Goal: Information Seeking & Learning: Check status

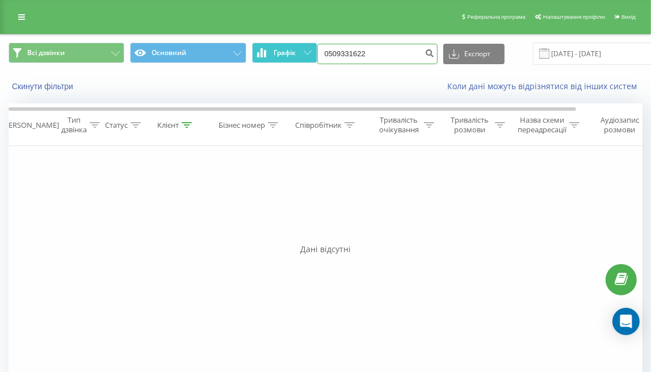
drag, startPoint x: 362, startPoint y: 56, endPoint x: 304, endPoint y: 57, distance: 57.9
click at [304, 57] on div "Всі дзвінки Основний Графік 0509331622 Експорт .csv .xls .xlsx 19.06.2025 - 19.…" at bounding box center [326, 54] width 634 height 22
paste input "380675016818"
type input "0675016818"
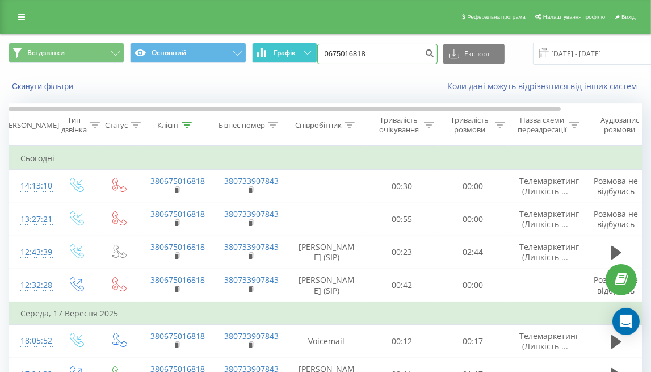
drag, startPoint x: 377, startPoint y: 57, endPoint x: 310, endPoint y: 52, distance: 67.1
click at [310, 52] on div "Всі дзвінки Основний Графік 0675016818 Експорт .csv .xls .xlsx 19.06.2025 - 19.…" at bounding box center [326, 54] width 634 height 22
paste input "(068) 068 09 46"
type input "0680680946"
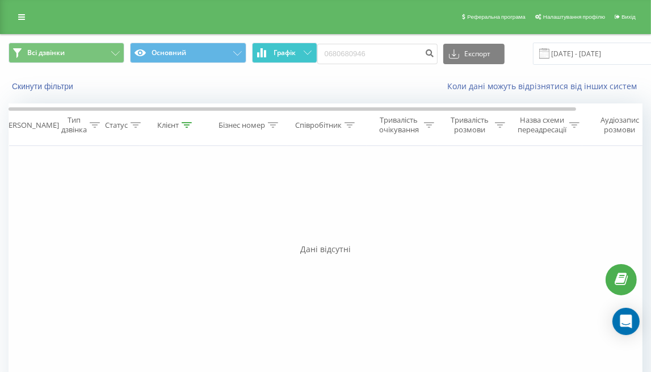
drag, startPoint x: 377, startPoint y: 41, endPoint x: 298, endPoint y: 52, distance: 78.9
click at [298, 52] on div "Всі дзвінки Основний Графік 0680680946 Експорт .csv .xls .xlsx 19.06.2025 - 19.…" at bounding box center [325, 54] width 649 height 38
drag, startPoint x: 378, startPoint y: 50, endPoint x: 293, endPoint y: 54, distance: 85.2
click at [293, 54] on div "Всі дзвінки Основний Графік 0680680946 Експорт .csv .xls .xlsx 19.06.2025 - 19.…" at bounding box center [326, 54] width 634 height 22
paste input "(096) 301 98 34"
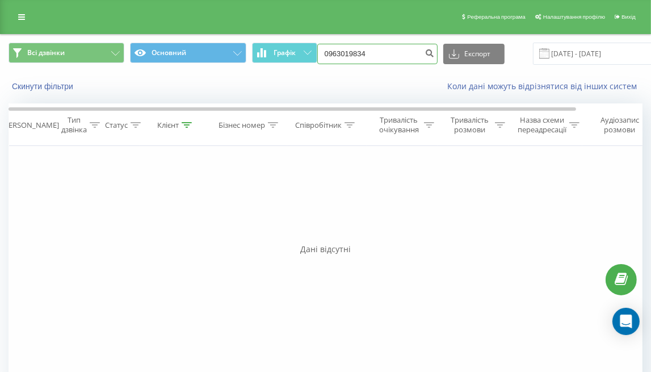
type input "0963019834"
drag, startPoint x: 387, startPoint y: 49, endPoint x: 292, endPoint y: 50, distance: 94.7
click at [292, 50] on div "Всі дзвінки Основний Графік 0963019834 Експорт .csv .xls .xlsx 19.06.2025 - 19.…" at bounding box center [326, 54] width 634 height 22
paste input "(068) 301 11 98"
type input "0683011198"
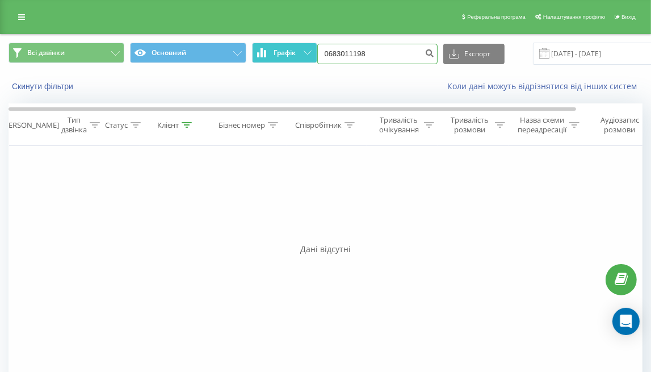
drag, startPoint x: 387, startPoint y: 52, endPoint x: 292, endPoint y: 53, distance: 95.9
click at [292, 53] on div "Всі дзвінки Основний Графік 0683011198 Експорт .csv .xls .xlsx 19.06.2025 - 19.…" at bounding box center [326, 54] width 634 height 22
paste input "(097) 101 80 21"
type input "0971018021"
drag, startPoint x: 379, startPoint y: 49, endPoint x: 307, endPoint y: 60, distance: 72.8
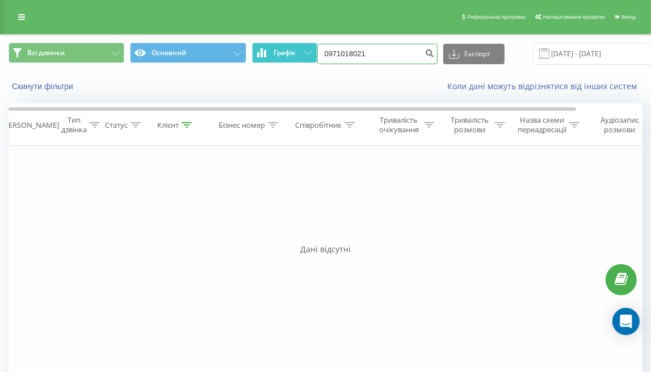
click at [307, 60] on div "Всі дзвінки Основний Графік 0971018021 Експорт .csv .xls .xlsx 19.06.2025 - 19.…" at bounding box center [326, 54] width 634 height 22
paste input "(063) 804 32 52"
type input "0638043252"
drag, startPoint x: 385, startPoint y: 56, endPoint x: 312, endPoint y: 48, distance: 73.0
click at [312, 48] on div "Всі дзвінки Основний Графік 0638043252 Експорт .csv .xls .xlsx [DATE] - [DATE]" at bounding box center [326, 54] width 634 height 22
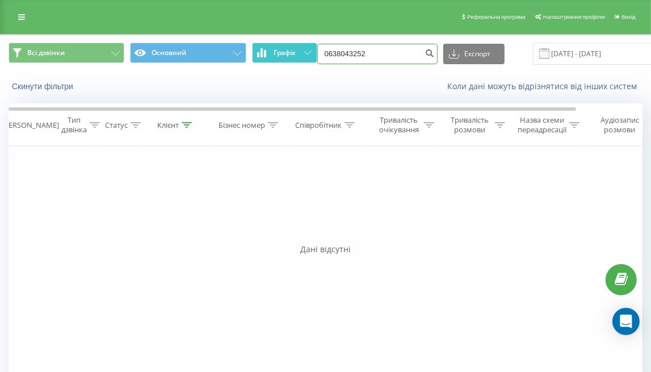
paste input "[PHONE_NUMBER]"
type input "0676311408"
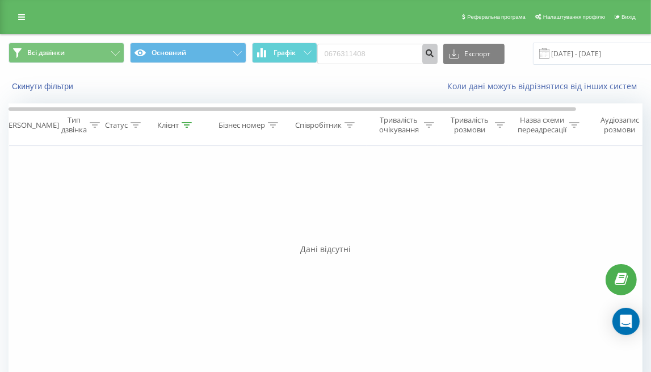
click at [422, 55] on button "submit" at bounding box center [429, 54] width 15 height 20
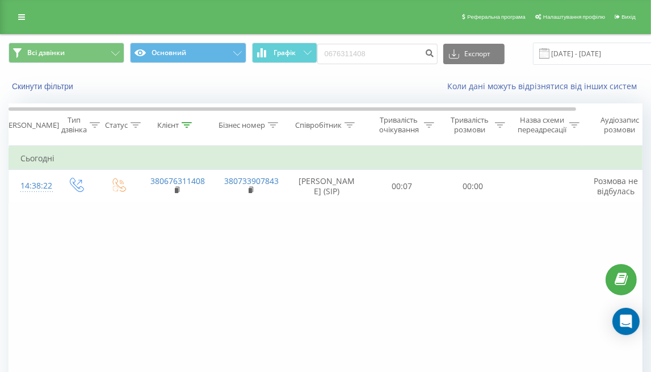
click at [122, 239] on div "Фільтрувати за умовою Дорівнює Введіть значення Скасувати OK Фільтрувати за умо…" at bounding box center [326, 273] width 634 height 255
drag, startPoint x: 385, startPoint y: 47, endPoint x: 300, endPoint y: 39, distance: 85.5
click at [300, 39] on div "Всі дзвінки Основний Графік 0676311408 Експорт .csv .xls .xlsx 19.06.2025 - 19.…" at bounding box center [325, 54] width 649 height 38
paste input "(095) 302 52 74"
type input "0953025274"
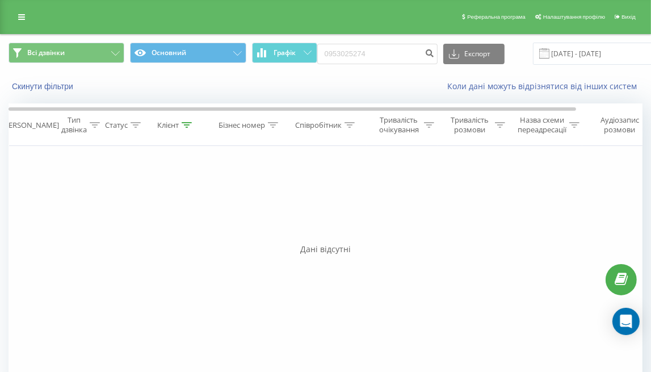
drag, startPoint x: 383, startPoint y: 41, endPoint x: 344, endPoint y: 45, distance: 39.3
click at [344, 45] on div "Всі дзвінки Основний Графік 0953025274 Експорт .csv .xls .xlsx 19.06.2025 - 19.…" at bounding box center [325, 54] width 649 height 38
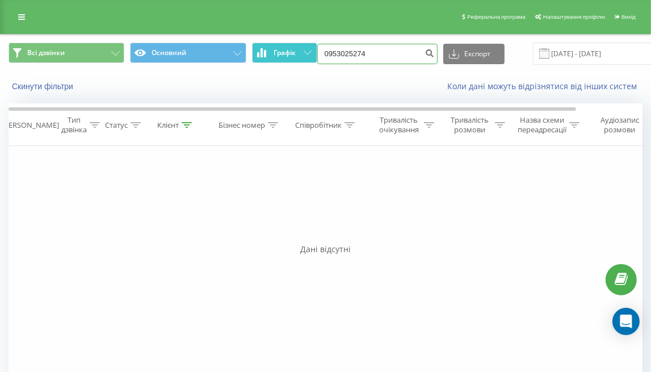
drag, startPoint x: 370, startPoint y: 54, endPoint x: 294, endPoint y: 56, distance: 75.5
click at [294, 56] on div "Всі дзвінки Основний Графік 0953025274 Експорт .csv .xls .xlsx 19.06.2025 - 19.…" at bounding box center [326, 54] width 634 height 22
paste input "(066) 166 51 28"
drag, startPoint x: 392, startPoint y: 52, endPoint x: 297, endPoint y: 49, distance: 95.3
click at [297, 49] on div "Всі дзвінки Основний Графік (066) 16 5128 Експорт .csv .xls .xlsx 19.06.2025 - …" at bounding box center [326, 54] width 634 height 22
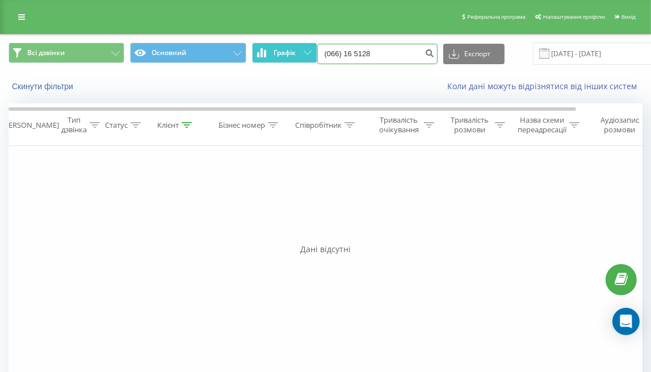
paste input "6 51"
type input "0661665128"
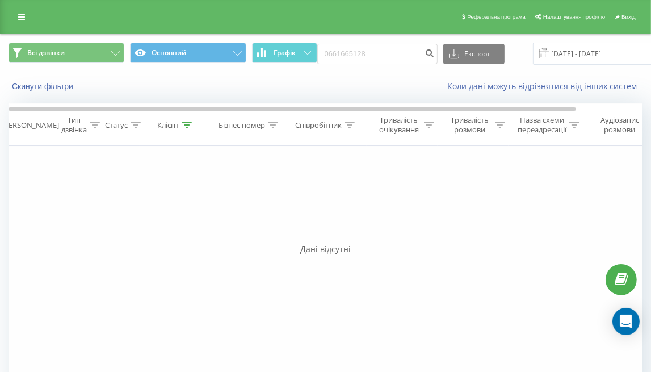
click at [386, 235] on div "Фільтрувати за умовою Дорівнює Введіть значення Скасувати OK Фільтрувати за умо…" at bounding box center [326, 273] width 634 height 255
drag, startPoint x: 383, startPoint y: 58, endPoint x: 306, endPoint y: 36, distance: 81.0
click at [306, 36] on div "Всі дзвінки Основний Графік 0661665128 Експорт .csv .xls .xlsx 19.06.2025 - 19.…" at bounding box center [325, 54] width 649 height 38
paste input "(066) 166 51"
type input "0661665128"
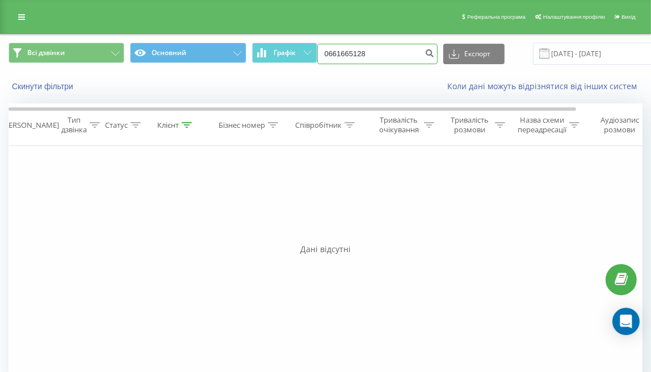
drag, startPoint x: 369, startPoint y: 49, endPoint x: 322, endPoint y: 53, distance: 46.7
click at [322, 53] on input "0661665128" at bounding box center [377, 54] width 120 height 20
paste input "7501681"
type input "0675016818"
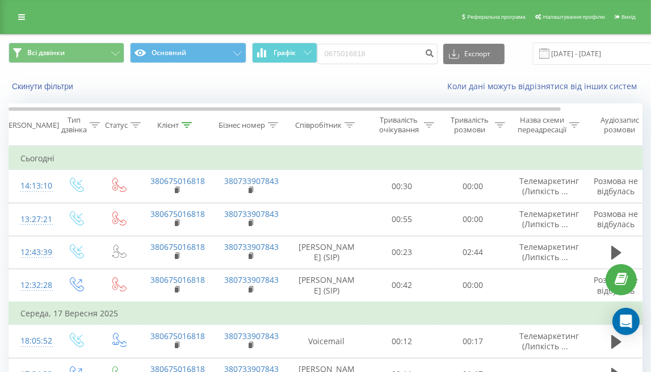
click at [355, 85] on div "Коли дані можуть відрізнятися вiд інших систем" at bounding box center [447, 86] width 406 height 11
drag, startPoint x: 398, startPoint y: 53, endPoint x: 317, endPoint y: 45, distance: 81.5
click at [317, 45] on input "0675016818" at bounding box center [377, 54] width 120 height 20
paste input "(066) 166 51 2"
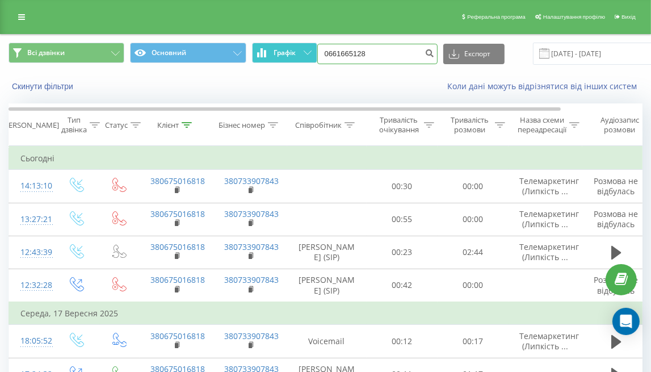
type input "0661665128"
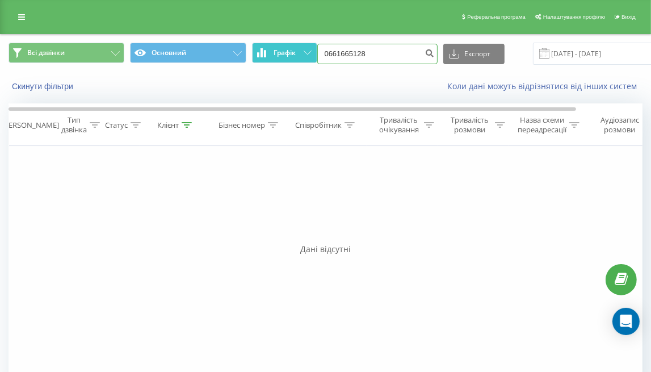
drag, startPoint x: 381, startPoint y: 54, endPoint x: 306, endPoint y: 44, distance: 75.6
click at [306, 44] on div "Всі дзвінки Основний Графік 0661665128 Експорт .csv .xls .xlsx 19.06.2025 - 19.…" at bounding box center [326, 54] width 634 height 22
paste input "(093) 674 53 73"
type input "0936745373"
drag, startPoint x: 356, startPoint y: 53, endPoint x: 304, endPoint y: 45, distance: 52.3
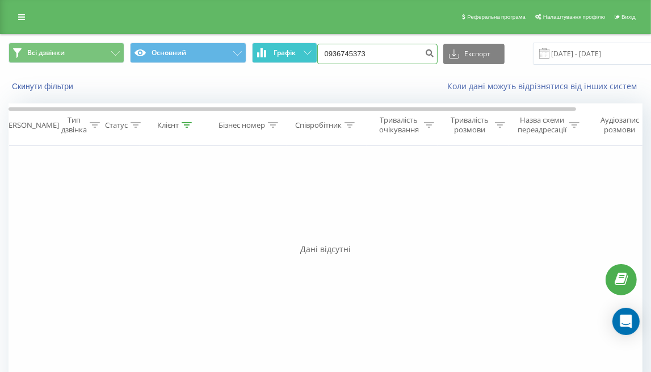
click at [304, 45] on div "Всі дзвінки Основний Графік 0936745373 Експорт .csv .xls .xlsx [DATE] - [DATE]" at bounding box center [326, 54] width 634 height 22
paste input "[PHONE_NUMBER]"
type input "0637950874"
